Goal: Find contact information: Find contact information

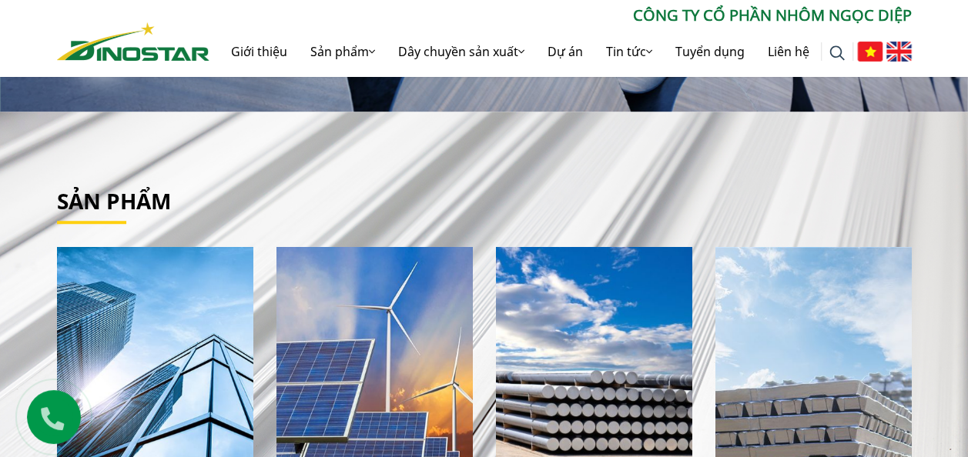
click at [27, 30] on div "Tìm kiếm cho: ******** CÔNG TY CỔ PHẦN NHÔM NGỌC DIỆP Giới thiệu Sản phẩm Sản p…" at bounding box center [484, 38] width 968 height 76
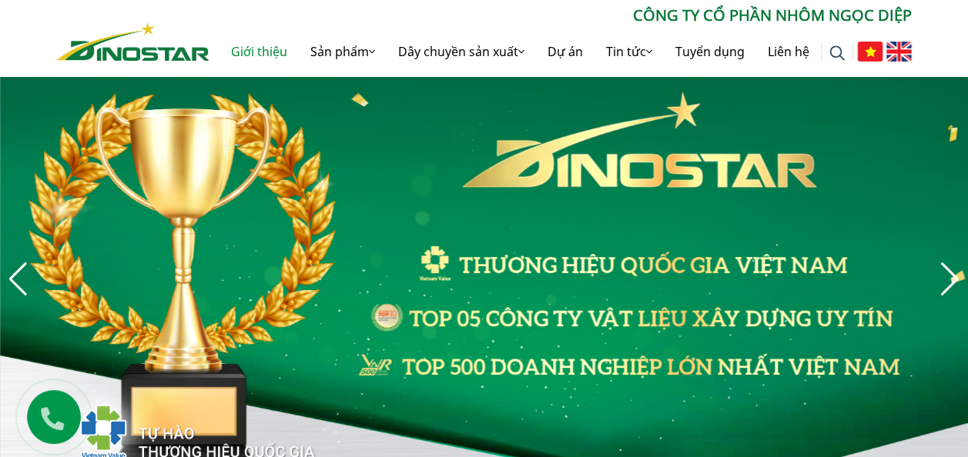
click at [259, 51] on link "Giới thiệu" at bounding box center [258, 51] width 79 height 49
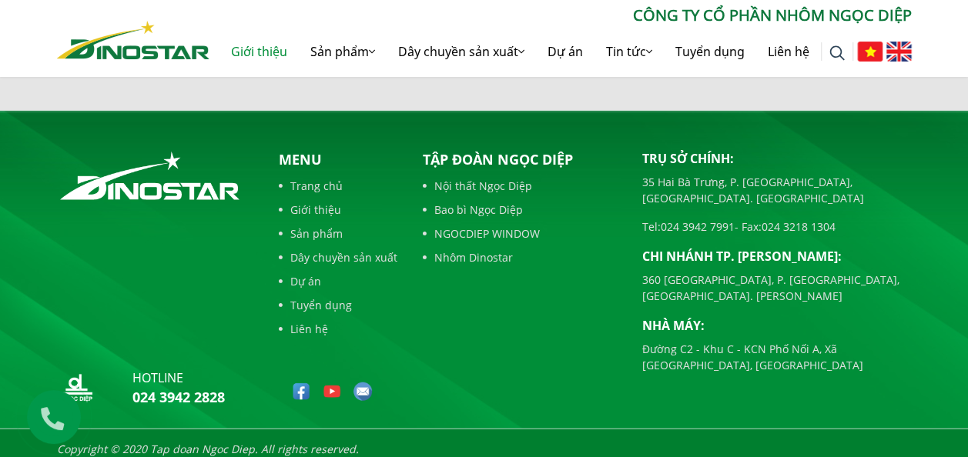
scroll to position [1705, 0]
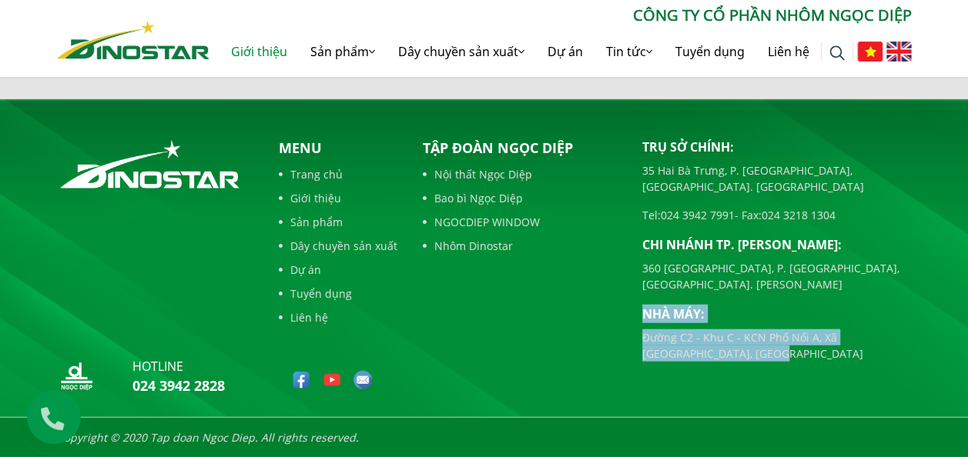
drag, startPoint x: 739, startPoint y: 326, endPoint x: 641, endPoint y: 283, distance: 107.6
click at [641, 283] on div "Trụ sở chính: [STREET_ADDRESS] [GEOGRAPHIC_DATA], [GEOGRAPHIC_DATA]. [GEOGRAPHI…" at bounding box center [777, 270] width 293 height 265
copy div "Nhà máy: Đường C2 - Khu C - KCN Phố Nối A, Xã [GEOGRAPHIC_DATA], [GEOGRAPHIC_DA…"
click at [730, 346] on div "Trụ sở chính: [STREET_ADDRESS] [GEOGRAPHIC_DATA], [GEOGRAPHIC_DATA]. [GEOGRAPHI…" at bounding box center [777, 270] width 293 height 265
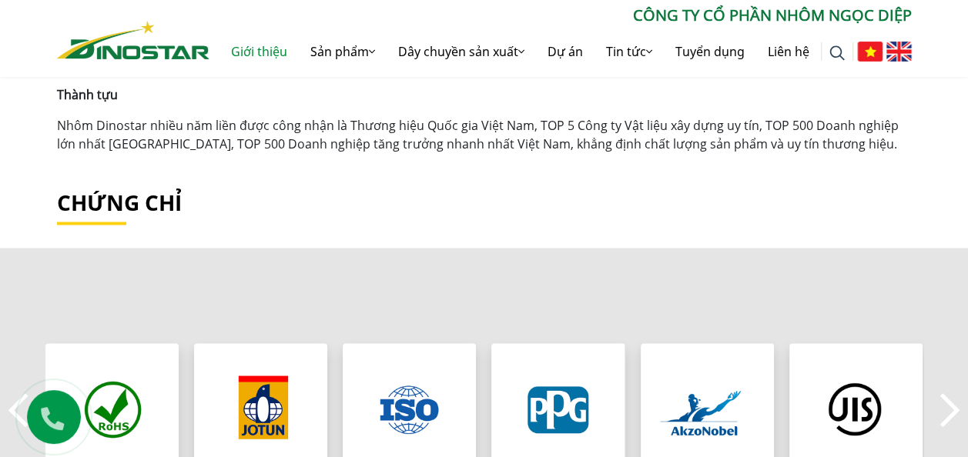
scroll to position [1463, 0]
